Goal: Transaction & Acquisition: Download file/media

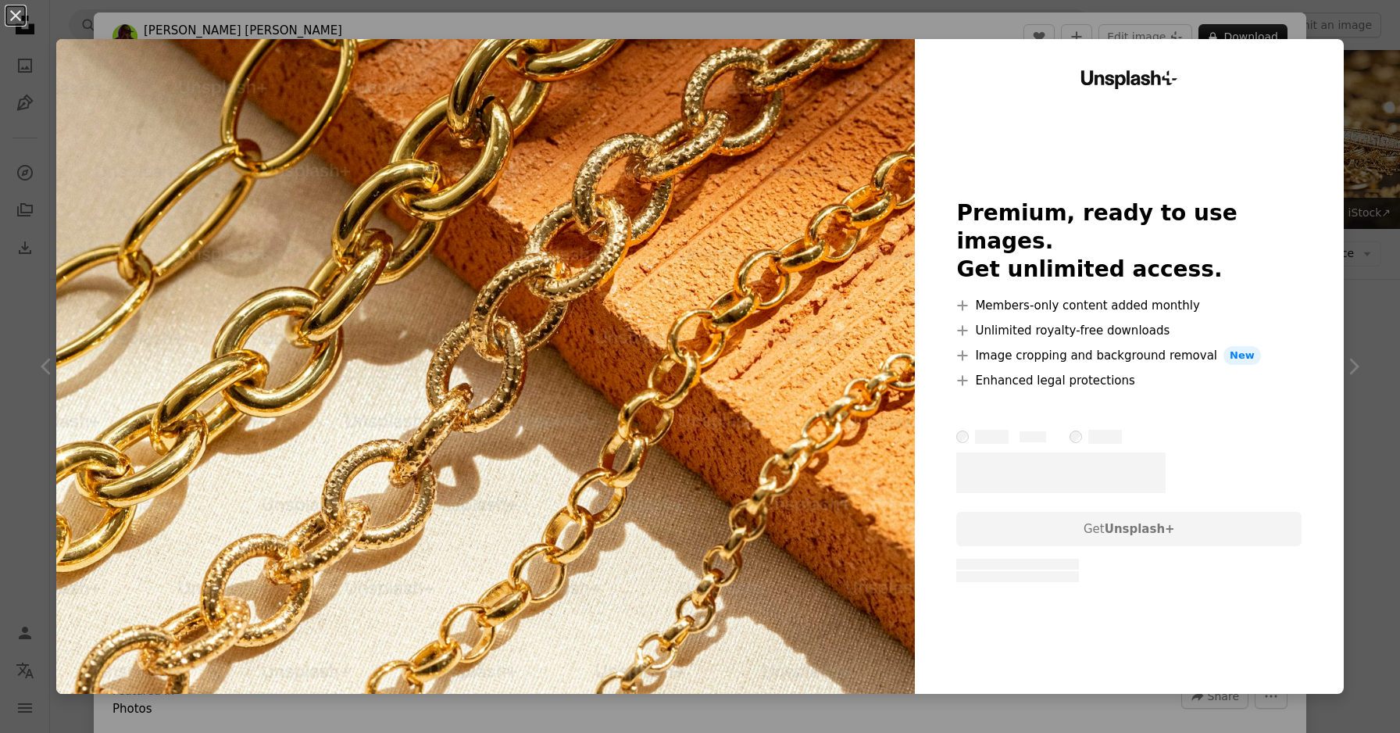
scroll to position [3227, 0]
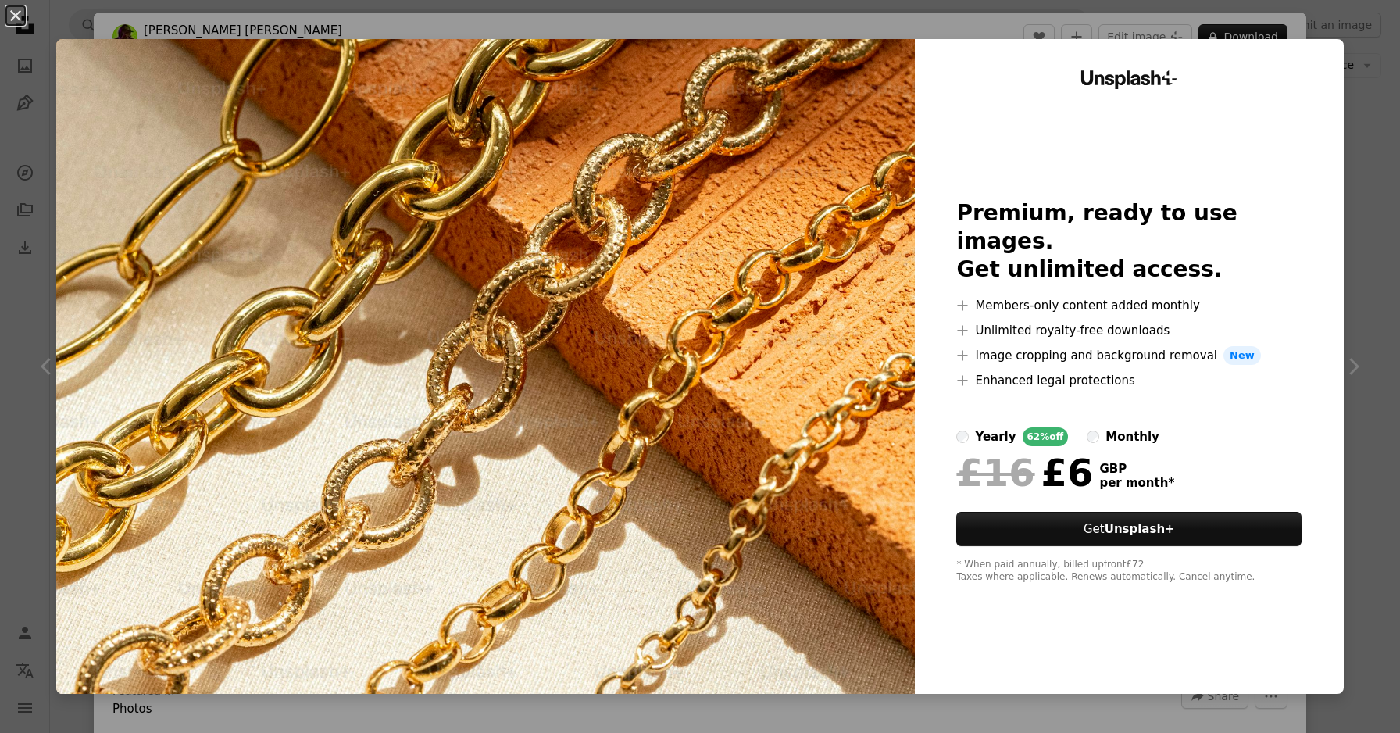
click at [1390, 91] on div "An X shape Unsplash+ Premium, ready to use images. Get unlimited access. A plus…" at bounding box center [700, 366] width 1400 height 733
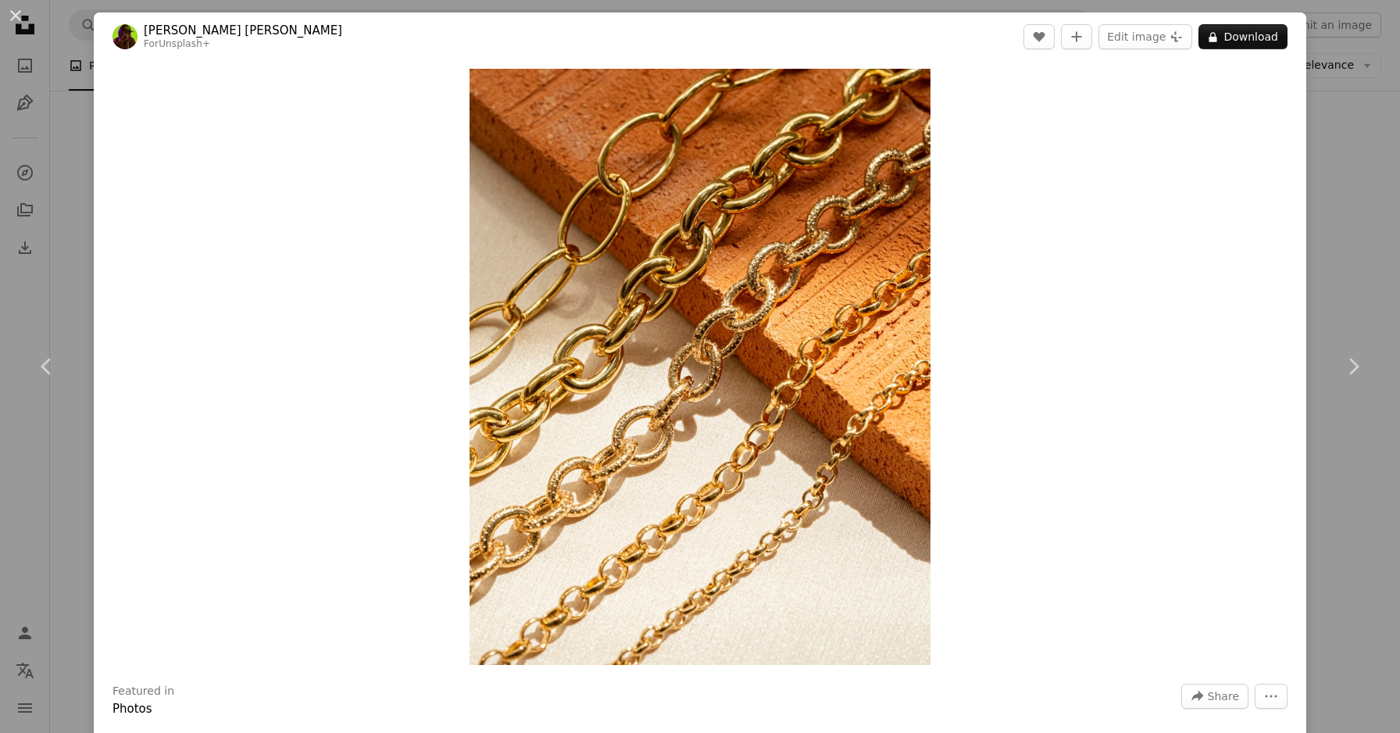
click at [1365, 246] on div "An X shape Chevron left Chevron right Ruan [PERSON_NAME] For Unsplash+ A heart …" at bounding box center [700, 366] width 1400 height 733
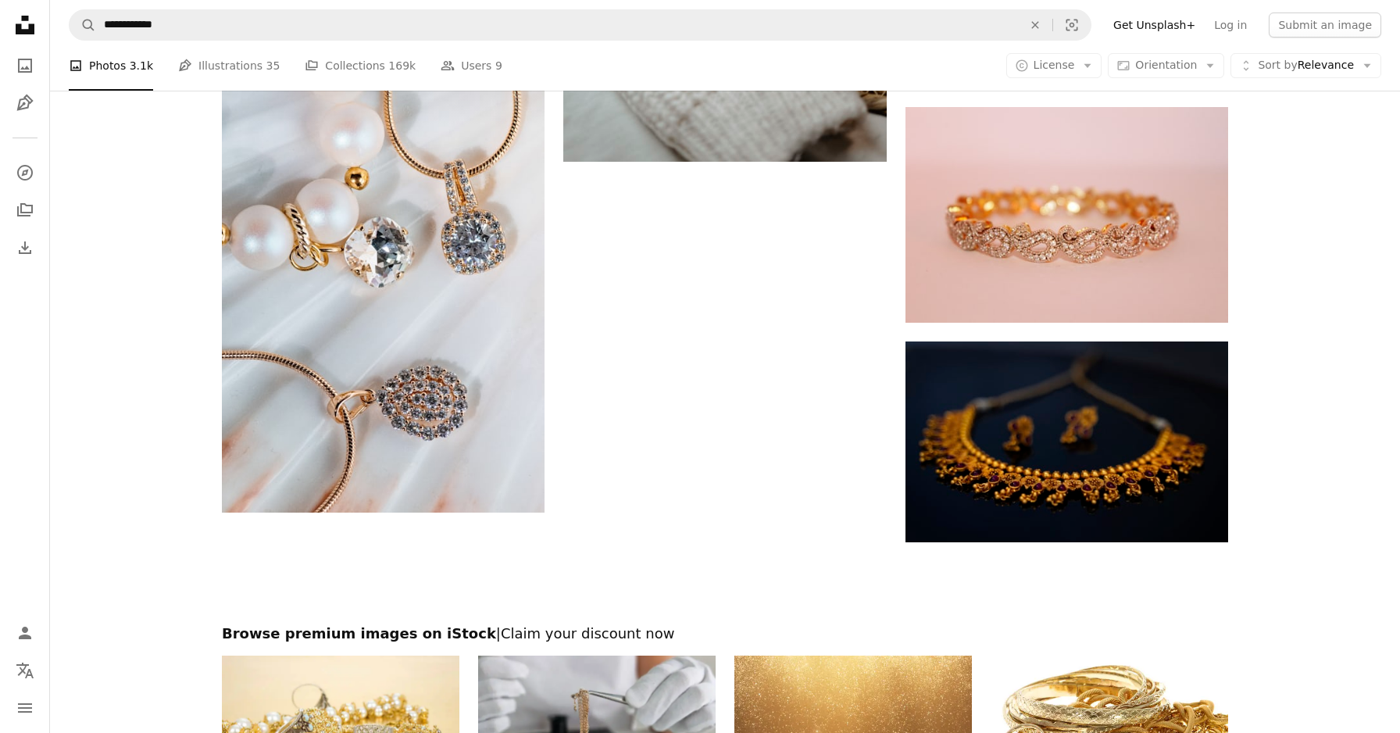
scroll to position [5861, 0]
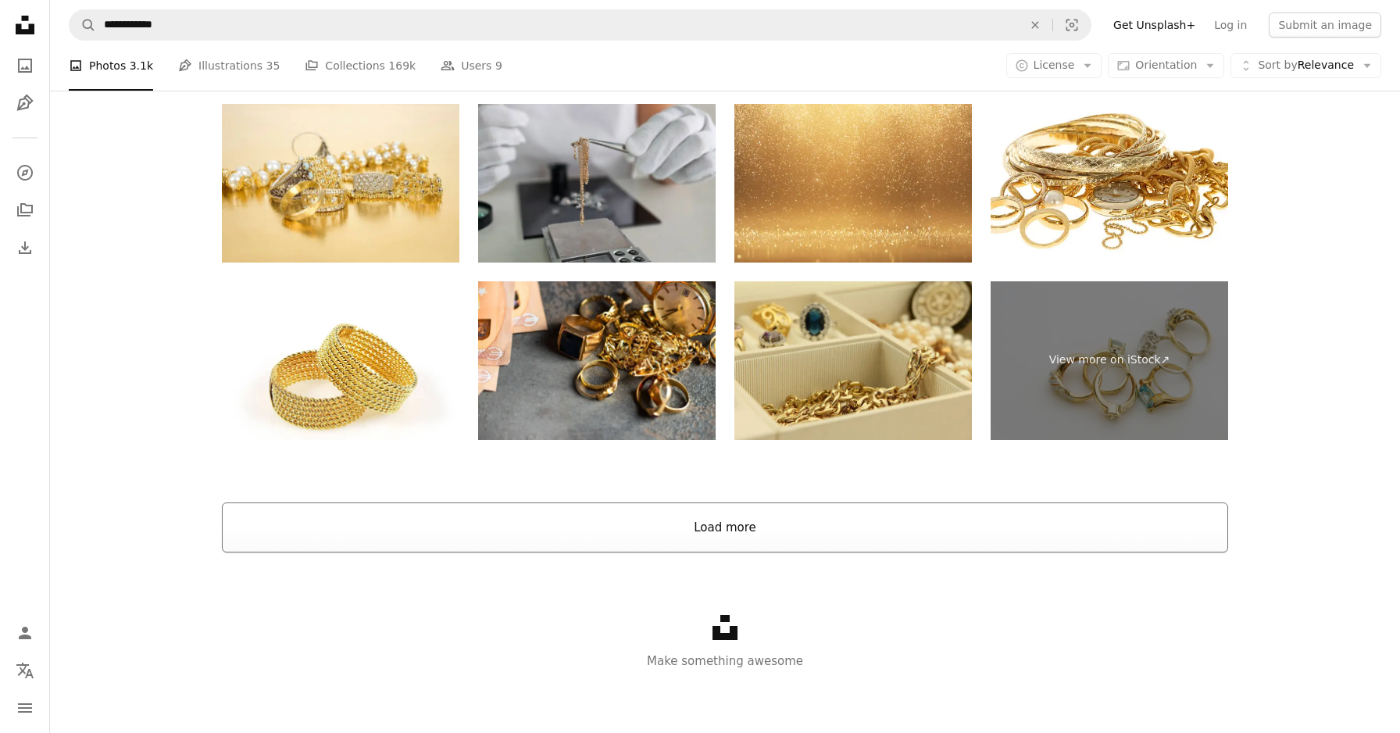
click at [686, 534] on button "Load more" at bounding box center [725, 527] width 1006 height 50
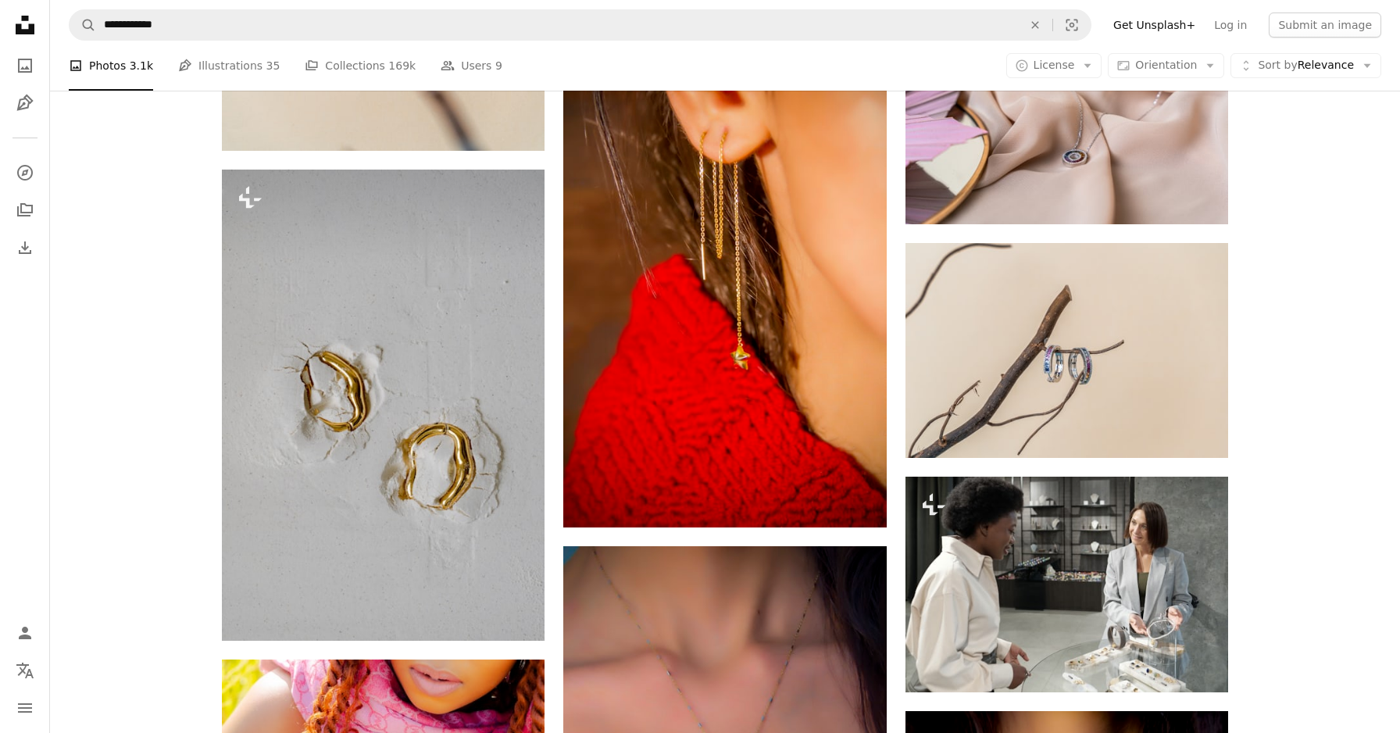
scroll to position [24867, 0]
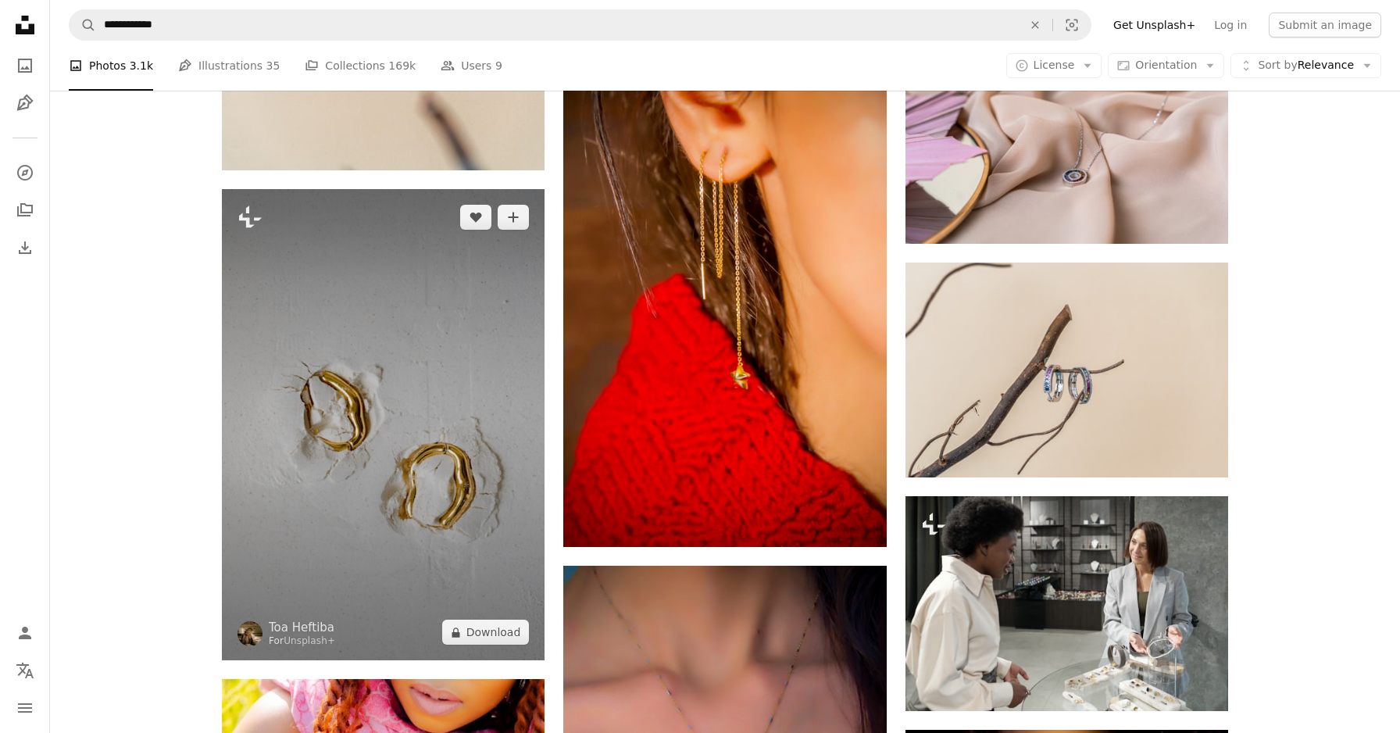
click at [498, 423] on img at bounding box center [383, 424] width 323 height 471
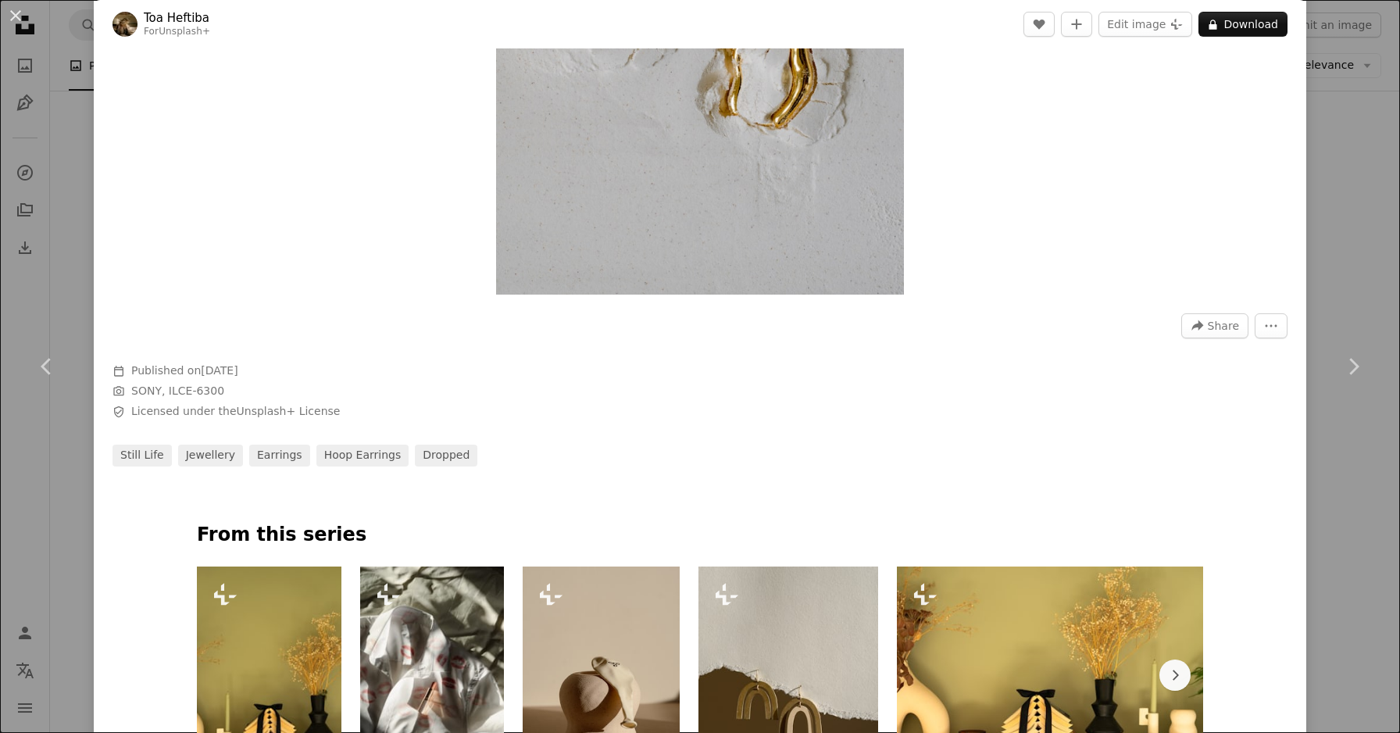
scroll to position [370, 0]
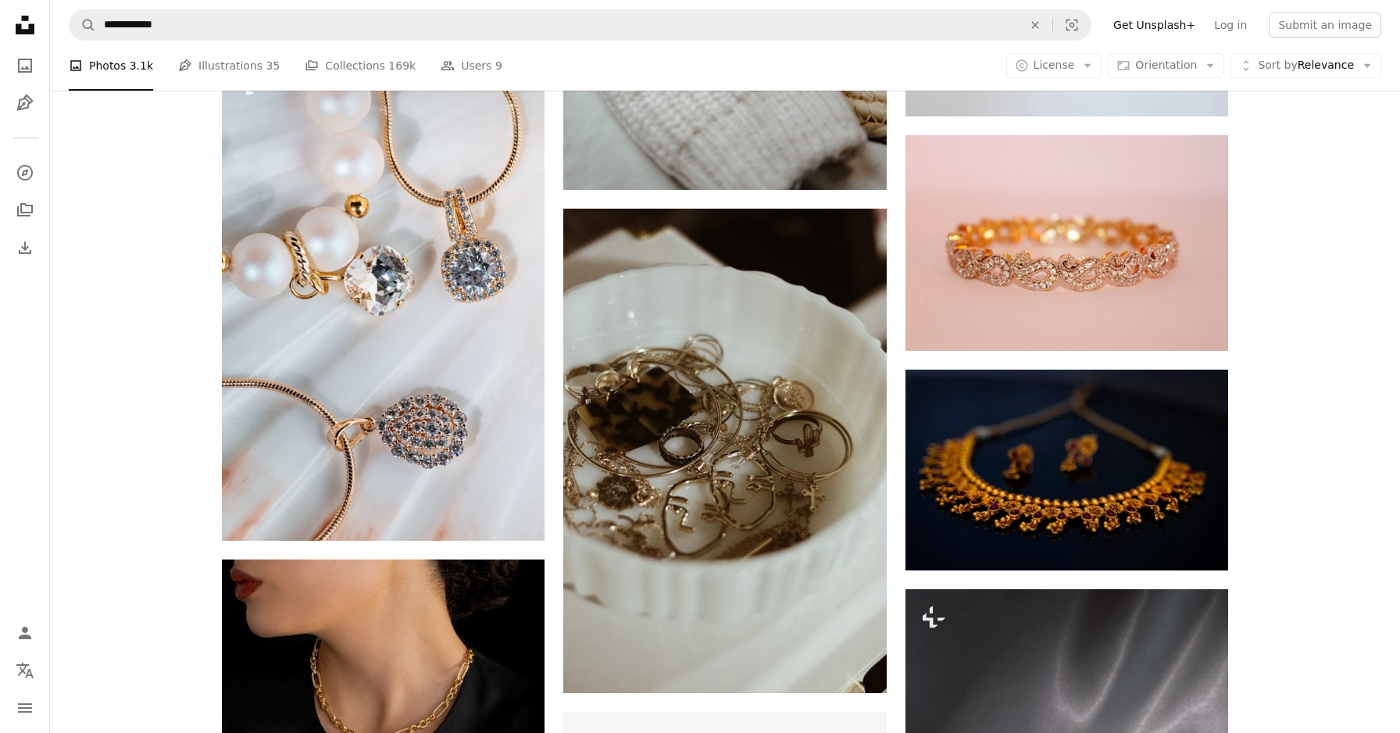
scroll to position [5422, 0]
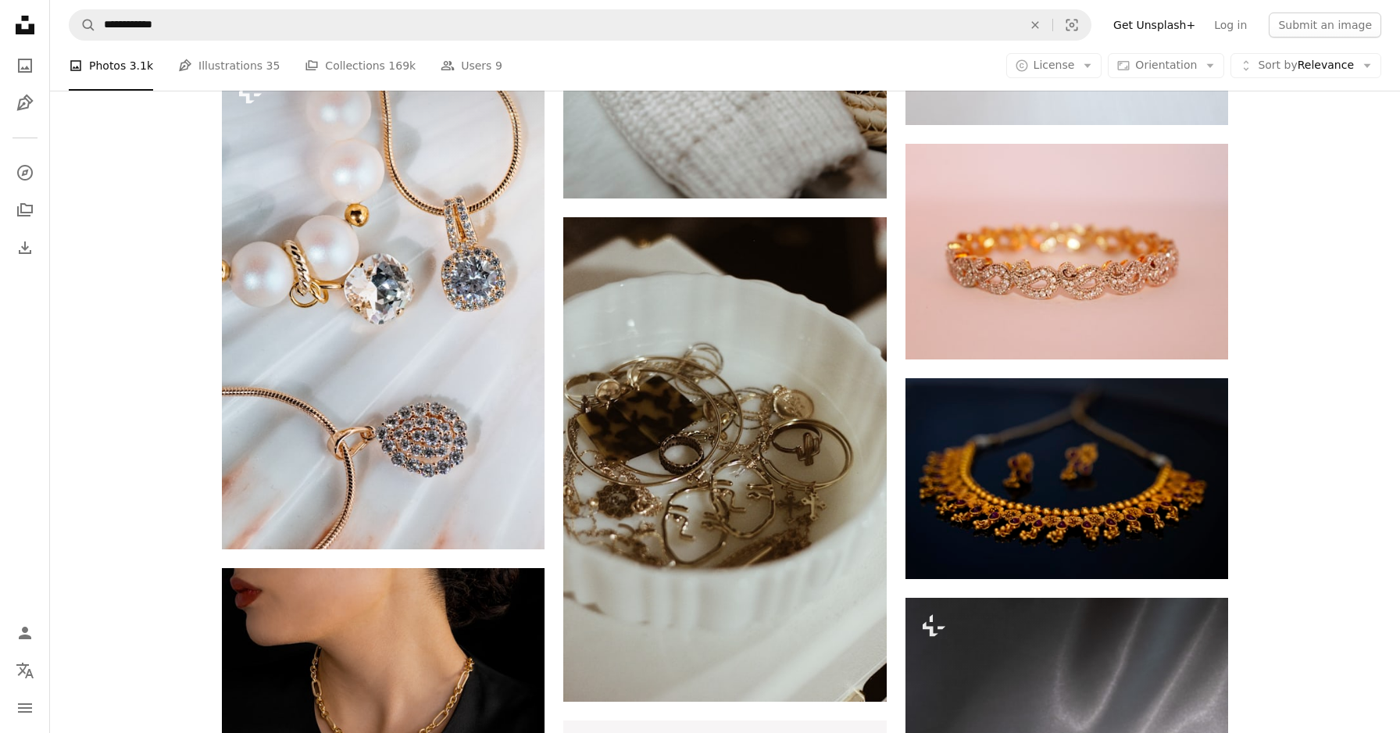
click at [1149, 23] on link "Get Unsplash+" at bounding box center [1154, 24] width 101 height 25
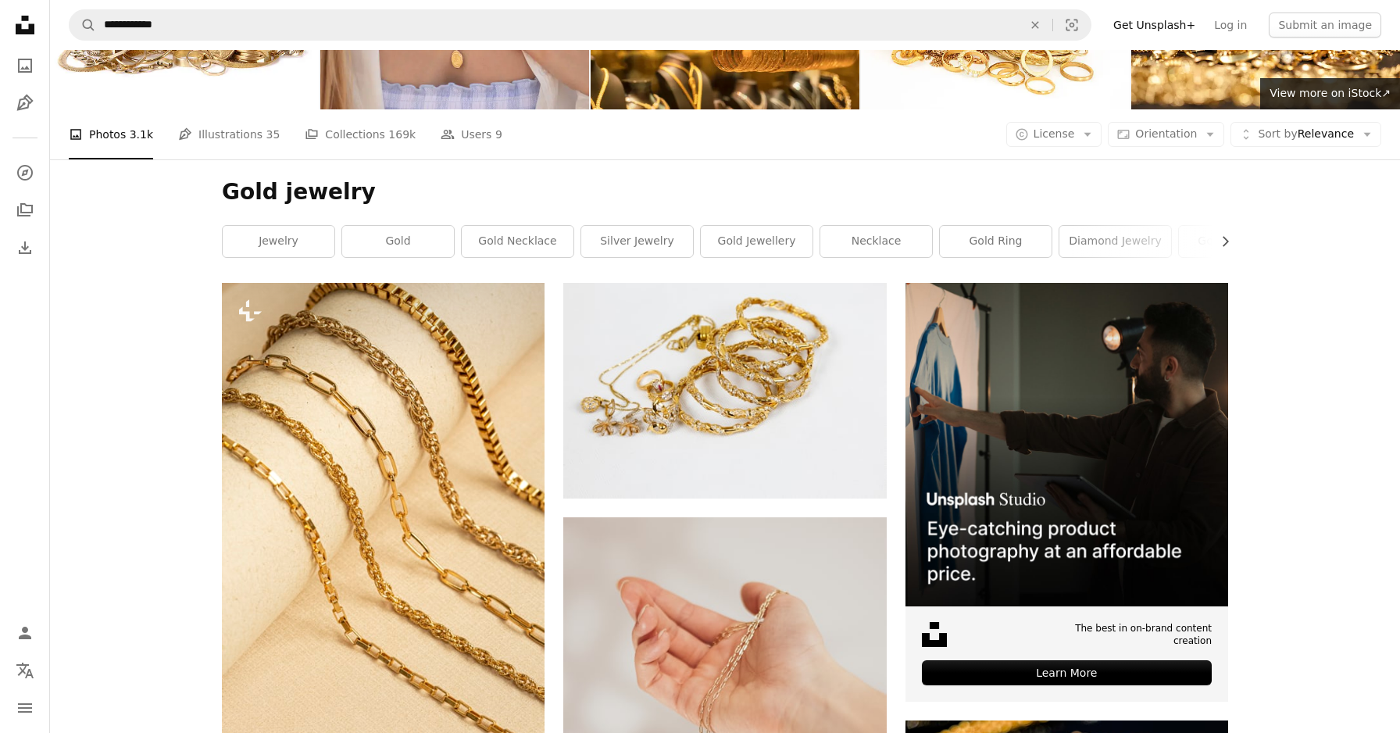
scroll to position [232, 0]
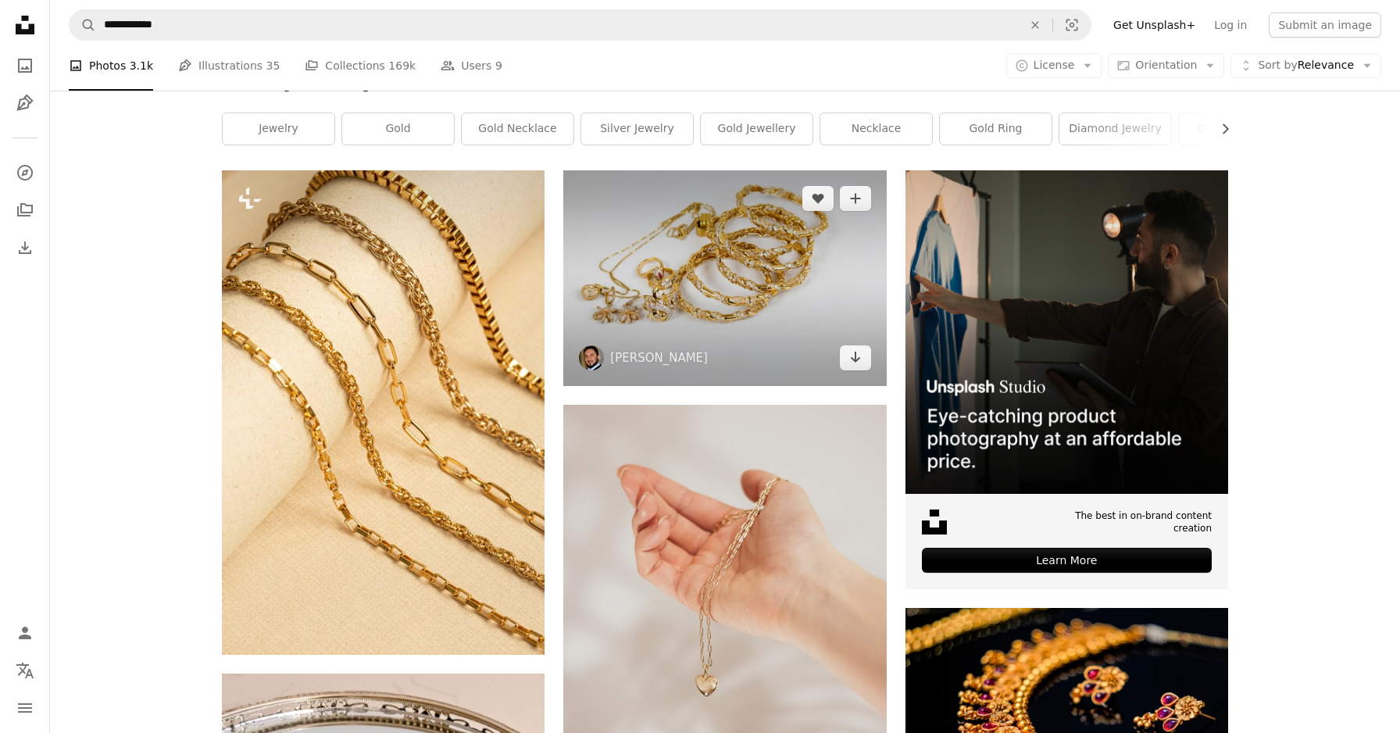
click at [838, 308] on img at bounding box center [724, 277] width 323 height 215
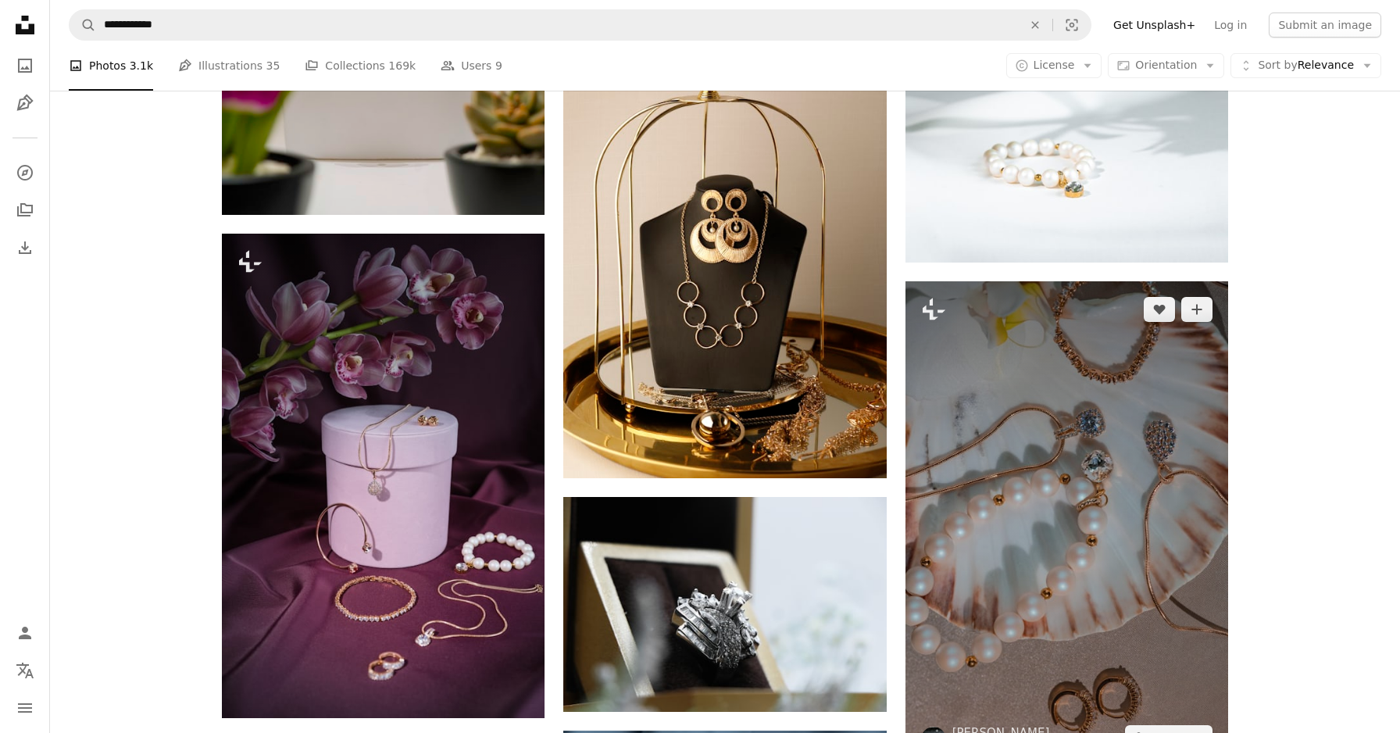
scroll to position [19135, 0]
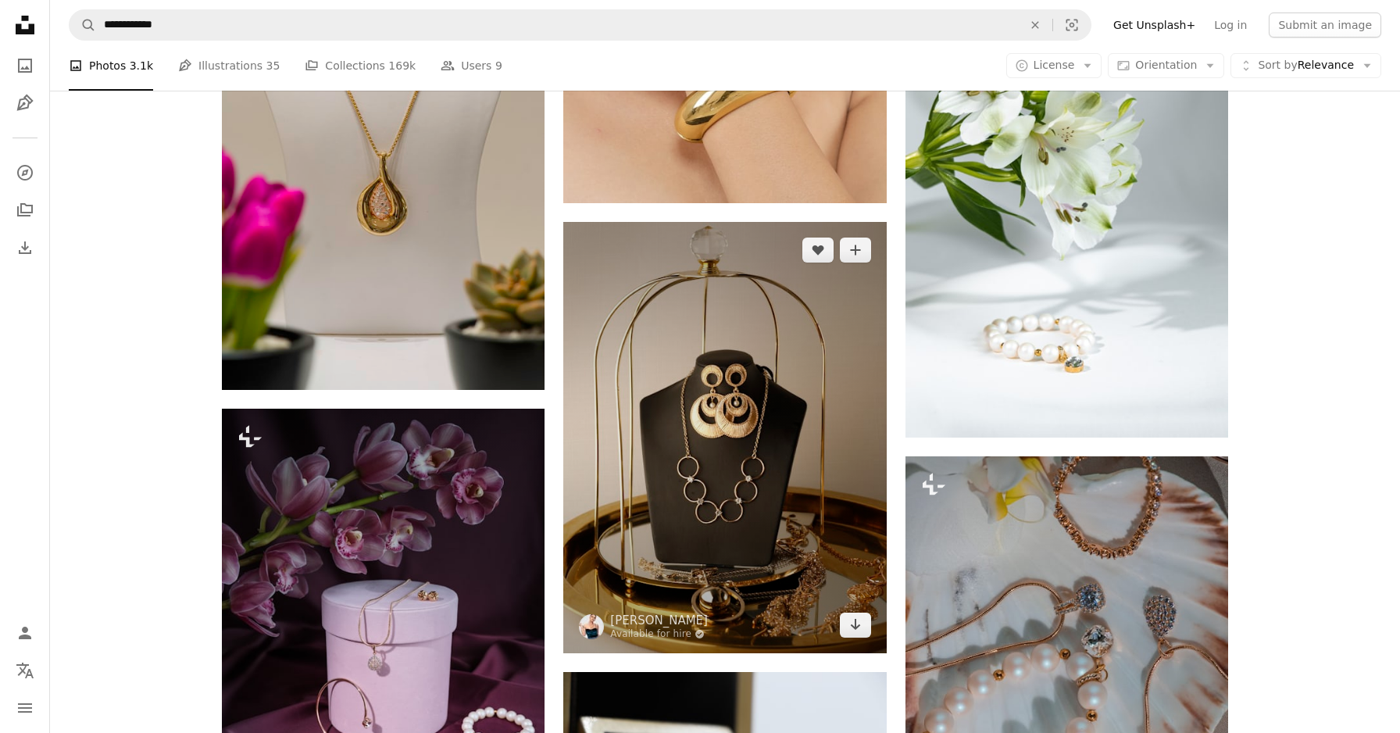
click at [645, 450] on img at bounding box center [724, 437] width 323 height 430
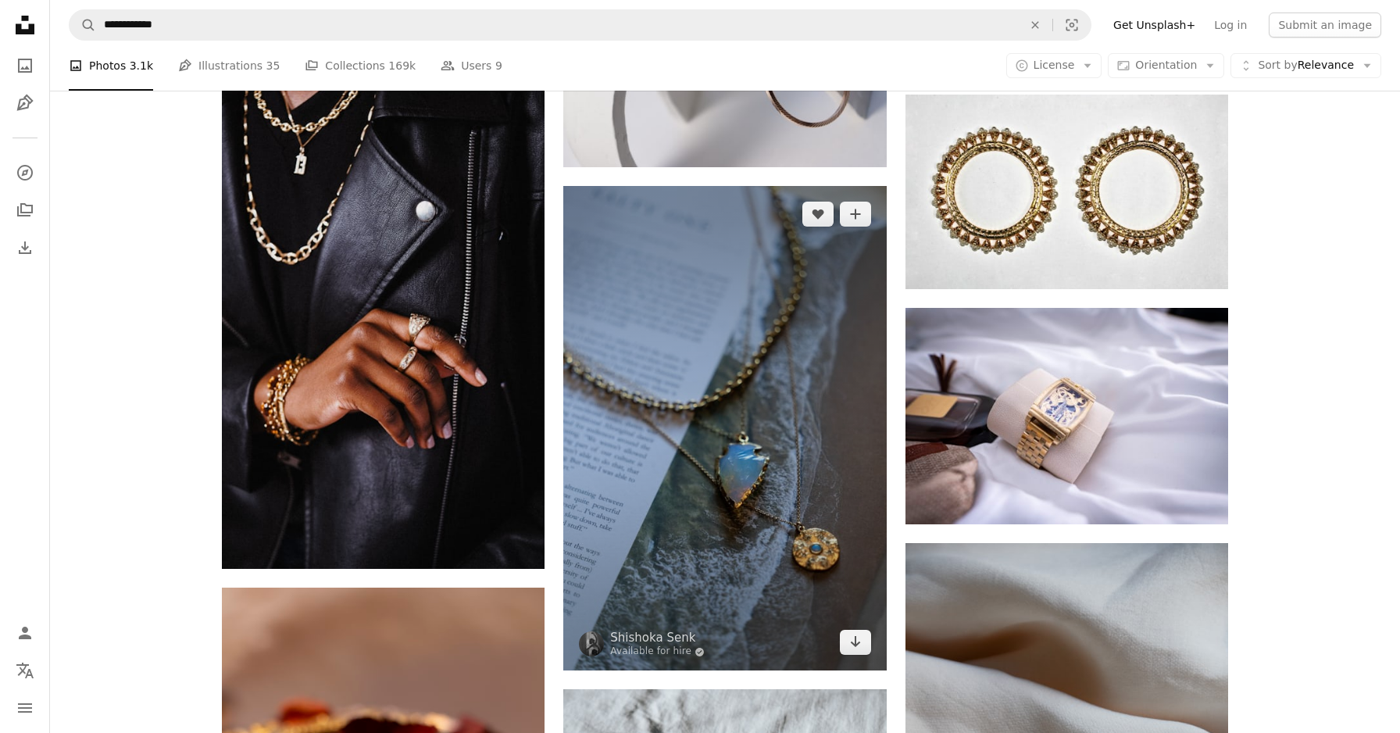
scroll to position [37939, 0]
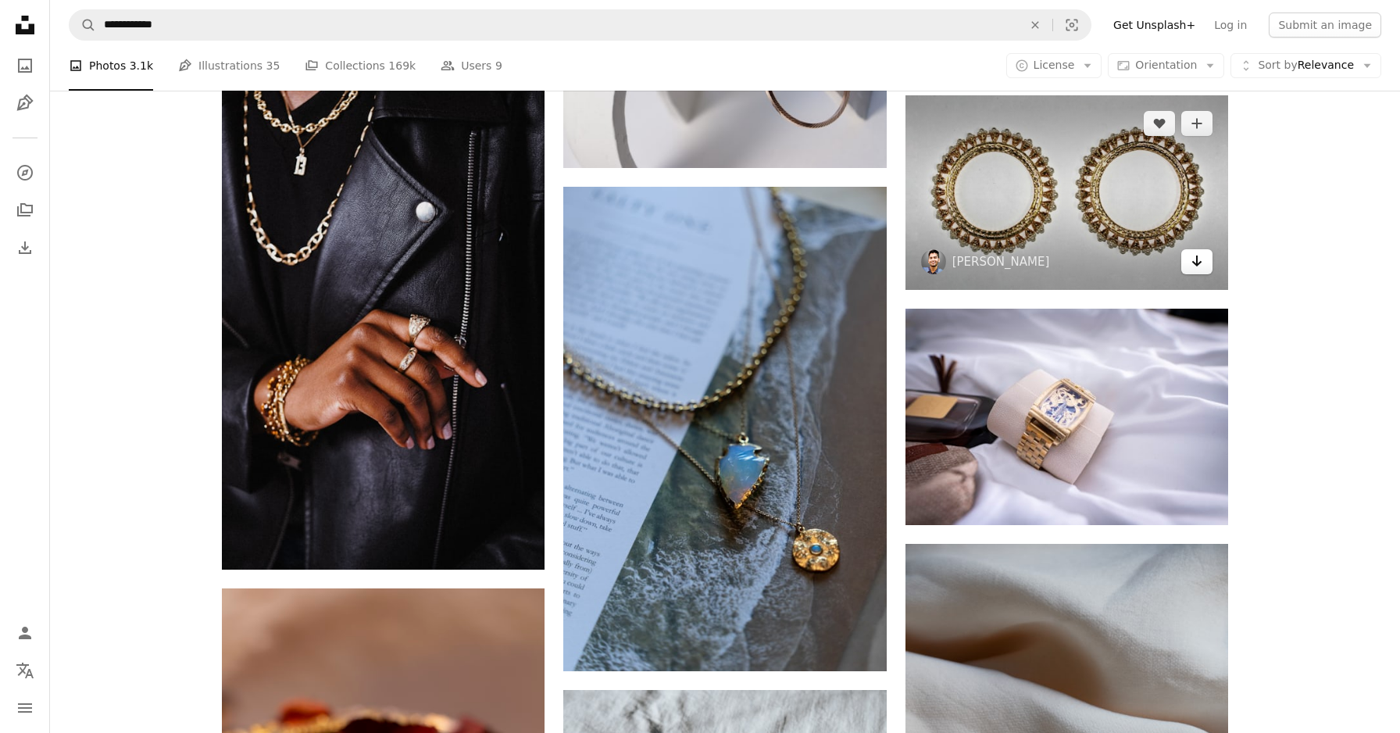
click at [1205, 274] on link "Arrow pointing down" at bounding box center [1196, 261] width 31 height 25
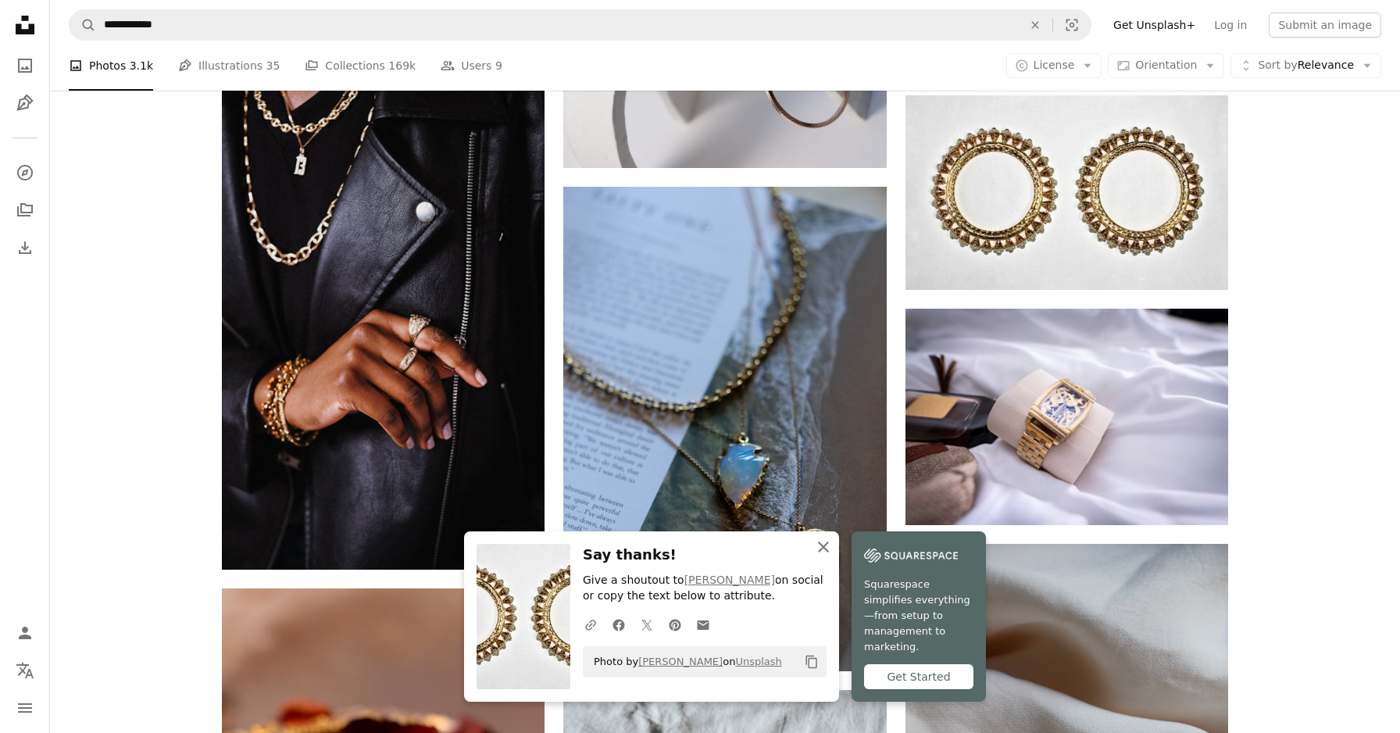
click at [826, 556] on icon "An X shape" at bounding box center [823, 546] width 19 height 19
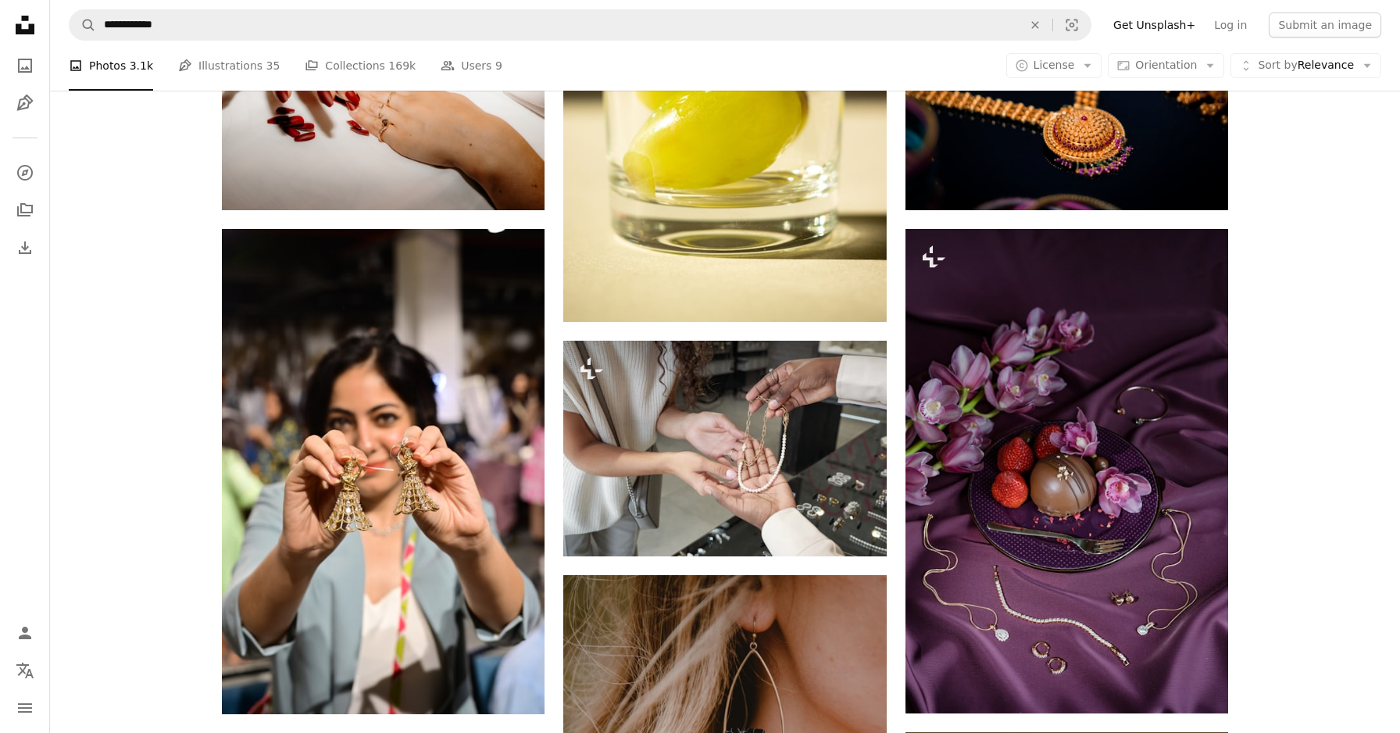
scroll to position [55578, 0]
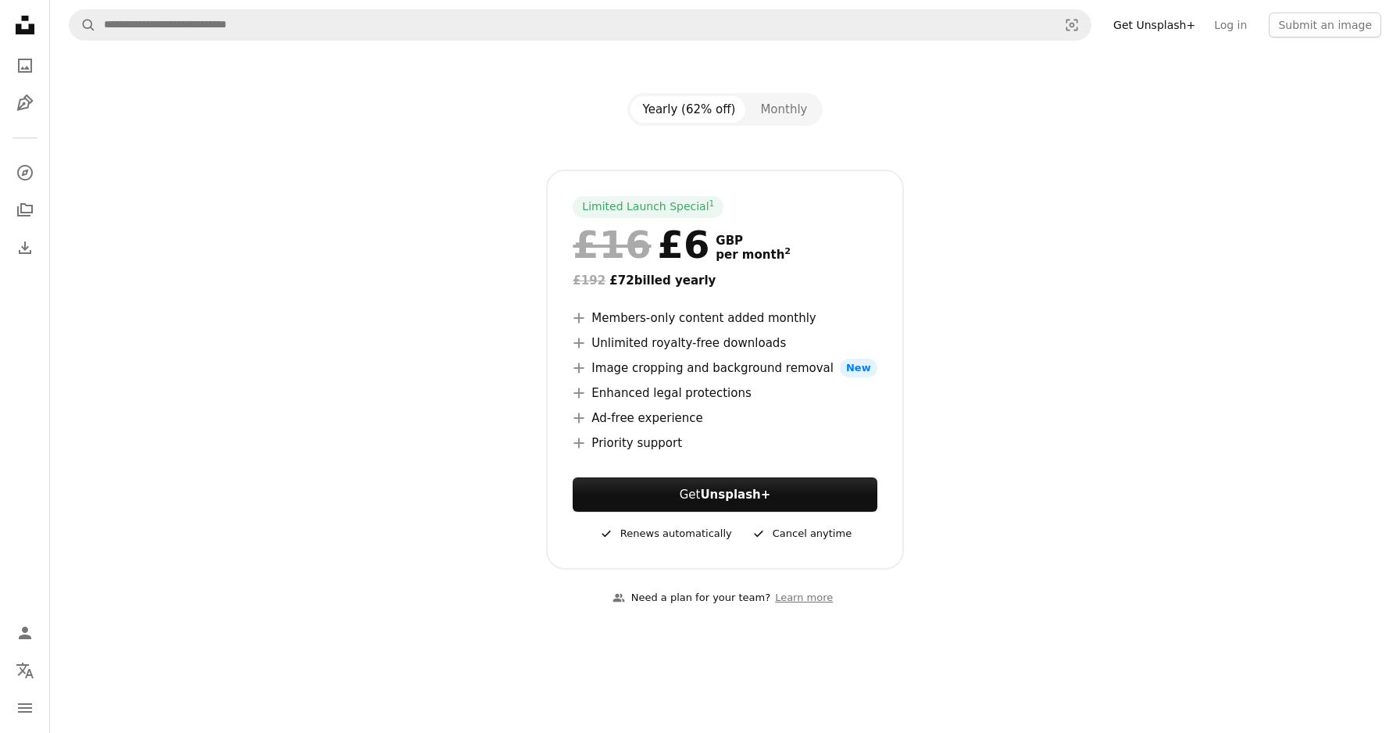
scroll to position [235, 0]
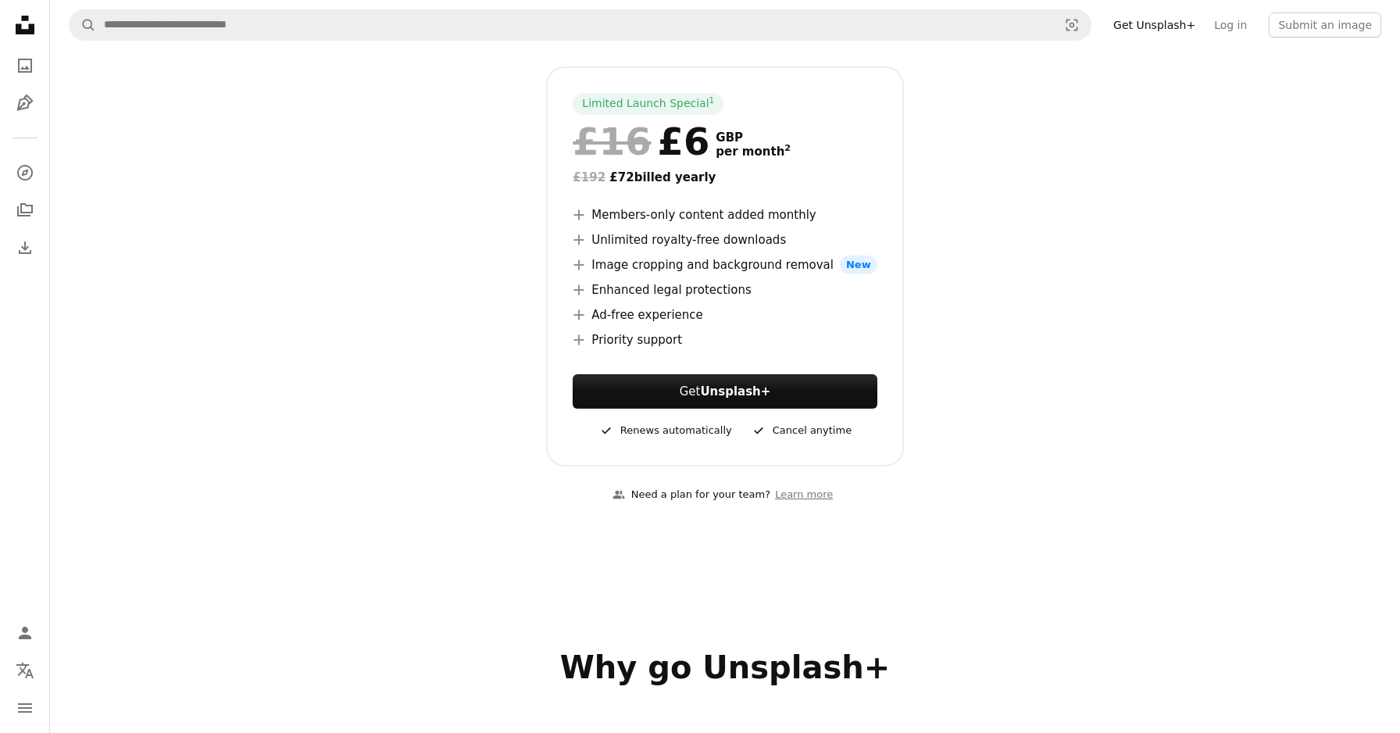
click at [585, 291] on icon "A plus sign" at bounding box center [579, 290] width 12 height 12
click at [583, 286] on icon "A plus sign" at bounding box center [579, 290] width 12 height 12
click at [628, 282] on li "A plus sign Enhanced legal protections" at bounding box center [725, 289] width 304 height 19
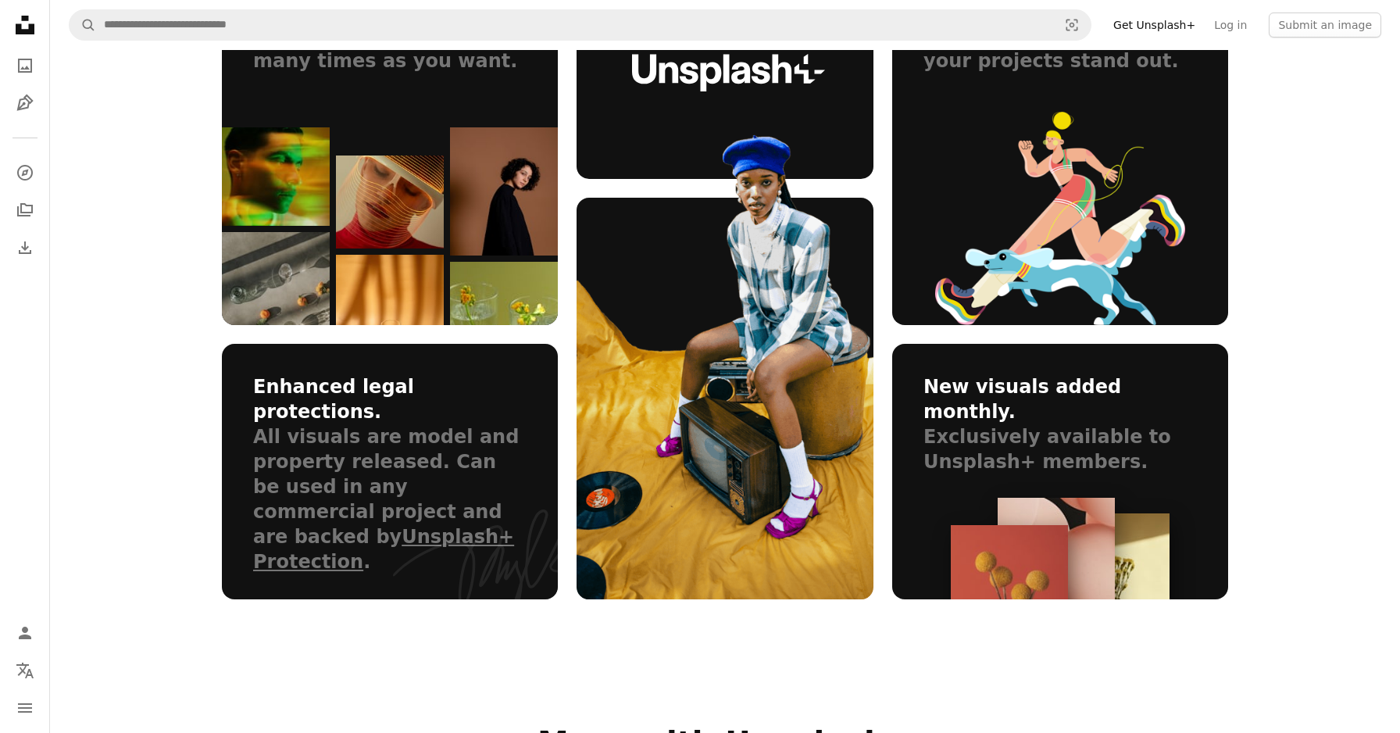
scroll to position [1201, 0]
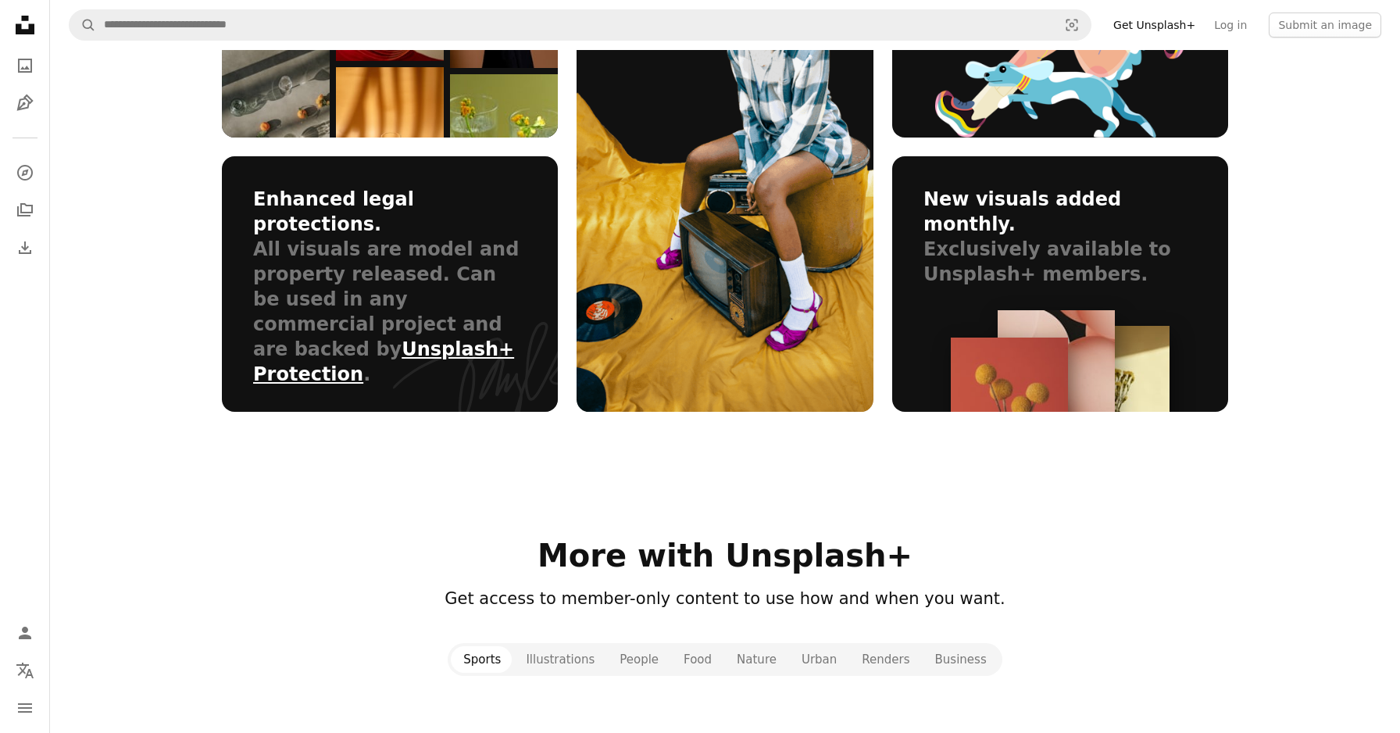
click at [405, 338] on link "Unsplash+ Protection" at bounding box center [383, 361] width 261 height 47
